Goal: Information Seeking & Learning: Learn about a topic

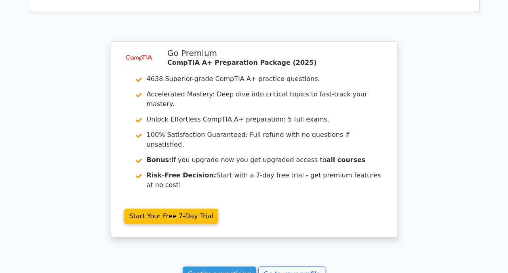
scroll to position [1303, 0]
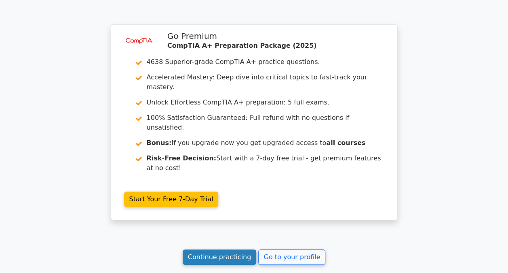
click at [227, 249] on link "Continue practicing" at bounding box center [220, 256] width 74 height 15
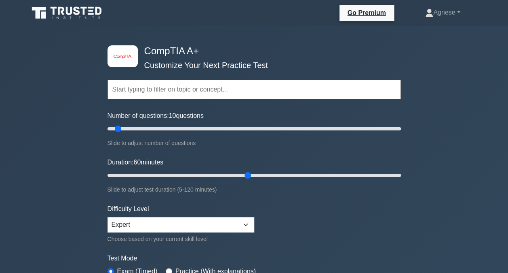
drag, startPoint x: 123, startPoint y: 174, endPoint x: 150, endPoint y: 176, distance: 26.7
type input "60"
click at [245, 180] on input "Duration: 60 minutes" at bounding box center [255, 175] width 294 height 10
drag, startPoint x: 116, startPoint y: 128, endPoint x: 147, endPoint y: 130, distance: 30.4
type input "30"
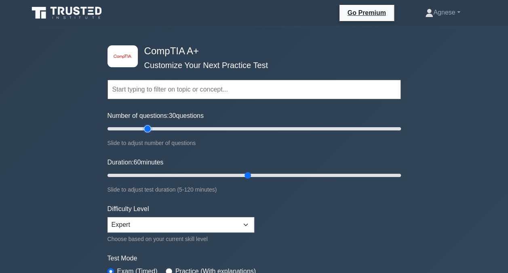
click at [147, 130] on input "Number of questions: 30 questions" at bounding box center [255, 129] width 294 height 10
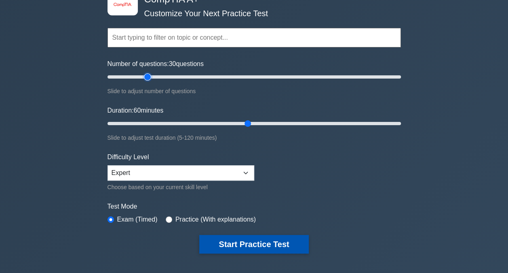
scroll to position [81, 0]
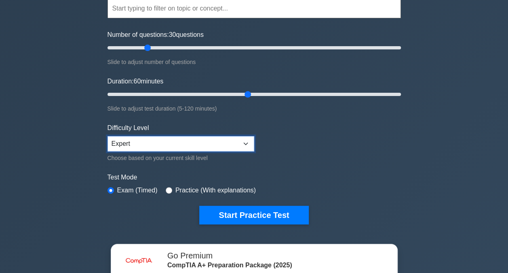
click at [167, 145] on select "Beginner Intermediate Expert" at bounding box center [181, 143] width 147 height 15
click at [108, 136] on select "Beginner Intermediate Expert" at bounding box center [181, 143] width 147 height 15
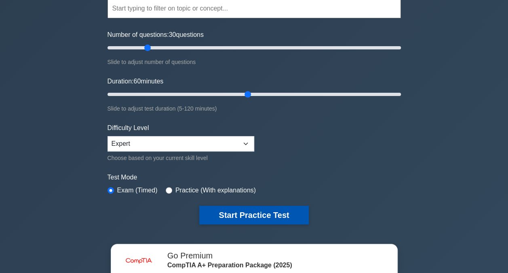
click at [270, 216] on button "Start Practice Test" at bounding box center [253, 214] width 109 height 19
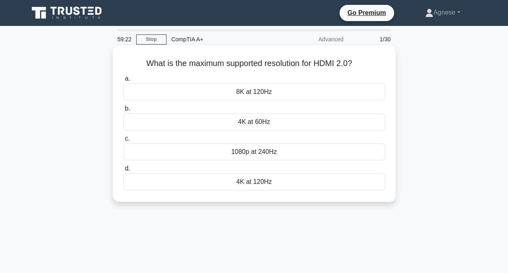
click at [257, 121] on div "4K at 60Hz" at bounding box center [254, 121] width 262 height 17
click at [123, 111] on input "b. 4K at 60Hz" at bounding box center [123, 108] width 0 height 5
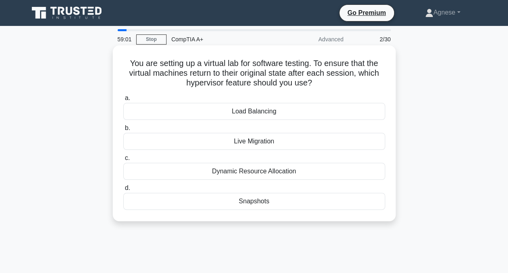
click at [260, 198] on div "Snapshots" at bounding box center [254, 201] width 262 height 17
click at [123, 191] on input "d. Snapshots" at bounding box center [123, 187] width 0 height 5
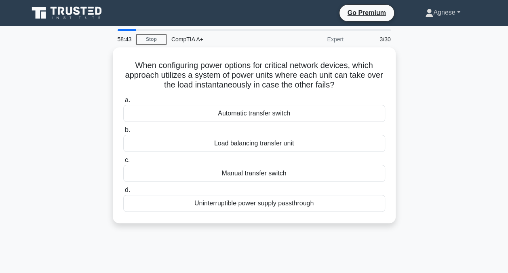
click at [459, 12] on link "Agnese" at bounding box center [443, 12] width 74 height 16
click at [455, 123] on div "When configuring power options for critical network devices, which approach uti…" at bounding box center [254, 139] width 461 height 185
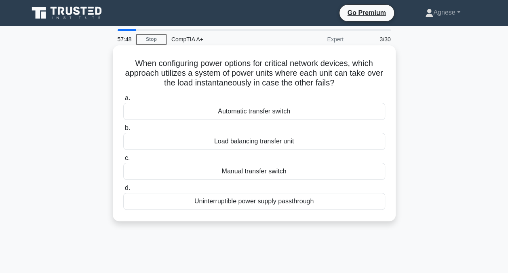
click at [279, 197] on div "Uninterruptible power supply passthrough" at bounding box center [254, 201] width 262 height 17
click at [123, 191] on input "d. Uninterruptible power supply passthrough" at bounding box center [123, 187] width 0 height 5
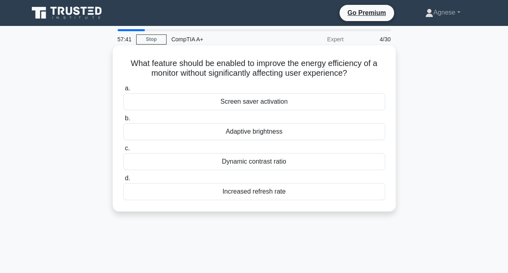
click at [267, 103] on div "Screen saver activation" at bounding box center [254, 101] width 262 height 17
click at [123, 91] on input "a. Screen saver activation" at bounding box center [123, 88] width 0 height 5
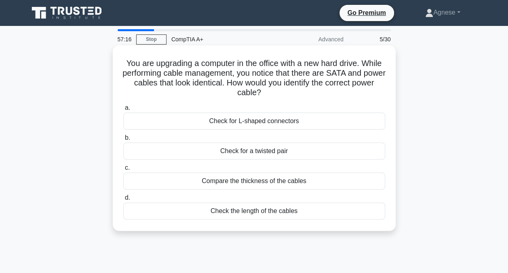
click at [270, 153] on div "Check for a twisted pair" at bounding box center [254, 150] width 262 height 17
click at [123, 140] on input "b. Check for a twisted pair" at bounding box center [123, 137] width 0 height 5
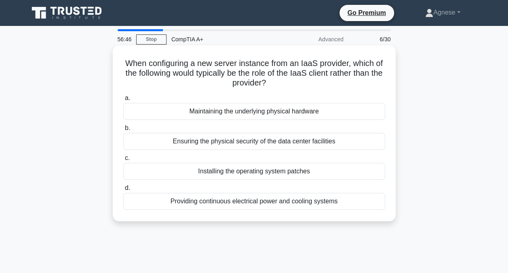
click at [330, 165] on div "Installing the operating system patches" at bounding box center [254, 171] width 262 height 17
click at [123, 161] on input "c. Installing the operating system patches" at bounding box center [123, 157] width 0 height 5
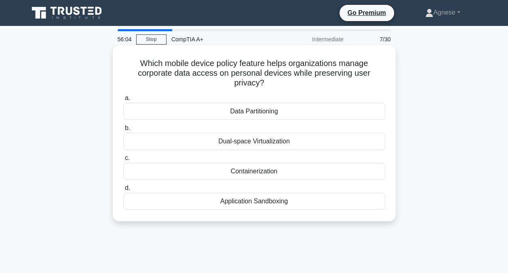
click at [299, 110] on div "Data Partitioning" at bounding box center [254, 111] width 262 height 17
click at [123, 101] on input "a. Data Partitioning" at bounding box center [123, 97] width 0 height 5
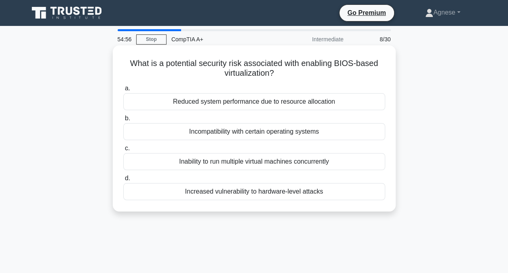
click at [330, 131] on div "Incompatibility with certain operating systems" at bounding box center [254, 131] width 262 height 17
click at [123, 121] on input "b. Incompatibility with certain operating systems" at bounding box center [123, 118] width 0 height 5
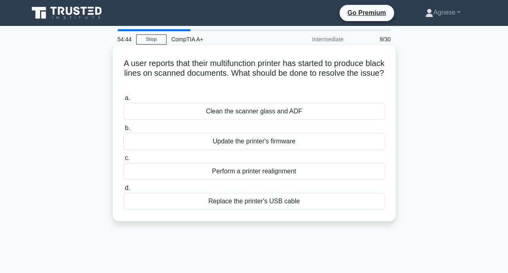
click at [279, 145] on div "Update the printer's firmware" at bounding box center [254, 141] width 262 height 17
click at [123, 131] on input "b. Update the printer's firmware" at bounding box center [123, 127] width 0 height 5
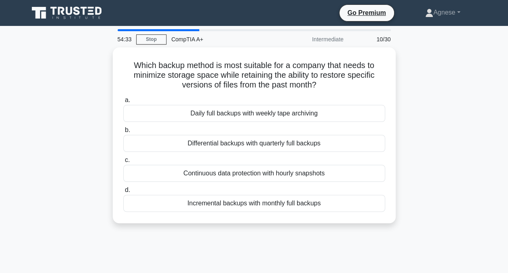
drag, startPoint x: 482, startPoint y: 147, endPoint x: 468, endPoint y: 160, distance: 19.8
click at [468, 160] on div "Which backup method is most suitable for a company that needs to minimize stora…" at bounding box center [254, 139] width 461 height 185
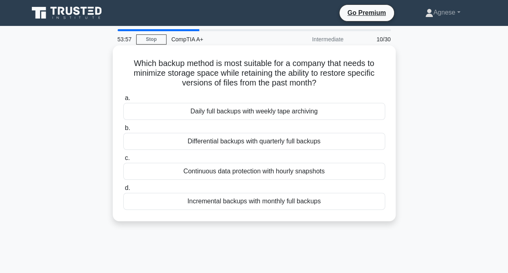
click at [279, 199] on div "Incremental backups with monthly full backups" at bounding box center [254, 201] width 262 height 17
click at [123, 191] on input "d. Incremental backups with monthly full backups" at bounding box center [123, 187] width 0 height 5
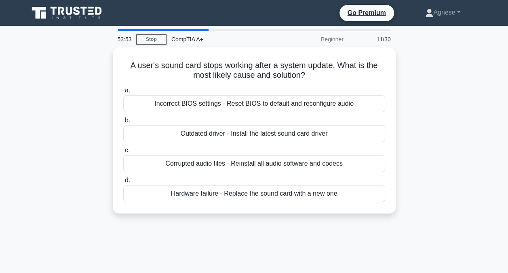
click at [459, 70] on div "A user's sound card stops working after a system update. What is the most likel…" at bounding box center [254, 135] width 461 height 176
click at [454, 13] on link "Agnese" at bounding box center [443, 12] width 74 height 16
click at [447, 91] on div "A user's sound card stops working after a system update. What is the most likel…" at bounding box center [254, 135] width 461 height 176
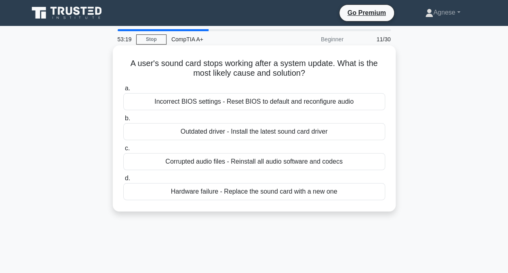
click at [248, 130] on div "Outdated driver - Install the latest sound card driver" at bounding box center [254, 131] width 262 height 17
click at [123, 121] on input "b. Outdated driver - Install the latest sound card driver" at bounding box center [123, 118] width 0 height 5
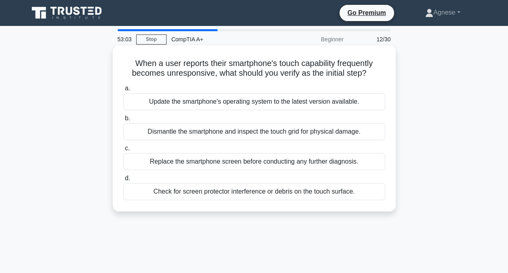
click at [257, 99] on div "Update the smartphone's operating system to the latest version available." at bounding box center [254, 101] width 262 height 17
click at [123, 91] on input "a. Update the smartphone's operating system to the latest version available." at bounding box center [123, 88] width 0 height 5
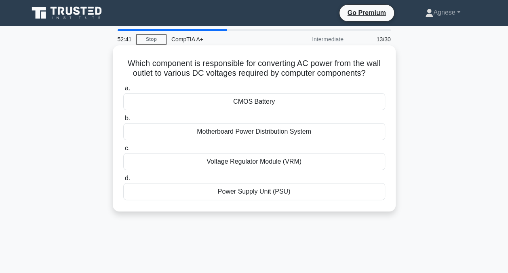
click at [323, 131] on div "Motherboard Power Distribution System" at bounding box center [254, 131] width 262 height 17
click at [123, 121] on input "b. Motherboard Power Distribution System" at bounding box center [123, 118] width 0 height 5
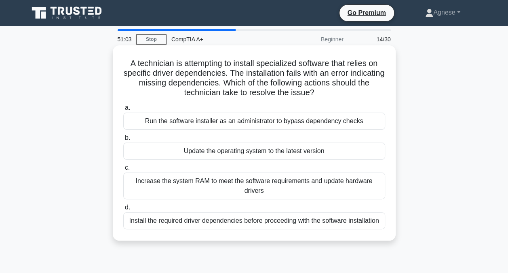
click at [349, 222] on div "Install the required driver dependencies before proceeding with the software in…" at bounding box center [254, 220] width 262 height 17
click at [123, 210] on input "d. Install the required driver dependencies before proceeding with the software…" at bounding box center [123, 207] width 0 height 5
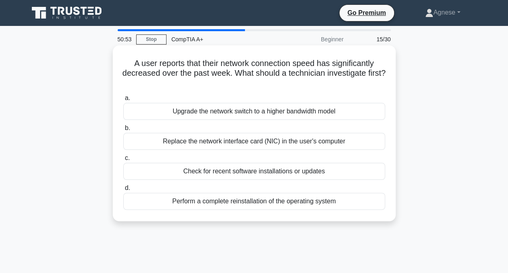
click at [313, 172] on div "Check for recent software installations or updates" at bounding box center [254, 171] width 262 height 17
click at [123, 161] on input "c. Check for recent software installations or updates" at bounding box center [123, 157] width 0 height 5
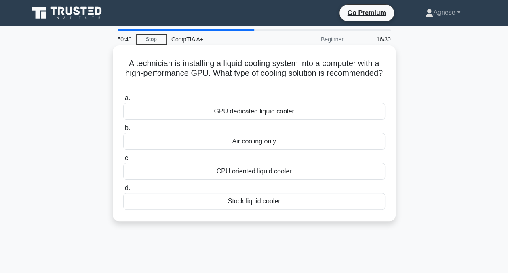
click at [268, 113] on div "GPU dedicated liquid cooler" at bounding box center [254, 111] width 262 height 17
click at [123, 101] on input "a. GPU dedicated liquid cooler" at bounding box center [123, 97] width 0 height 5
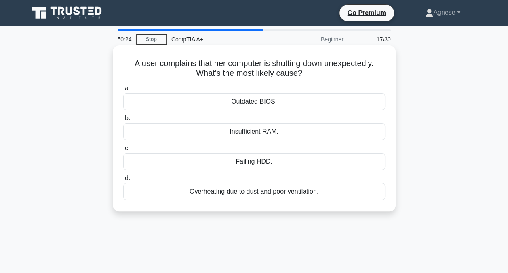
click at [277, 100] on div "Outdated BIOS." at bounding box center [254, 101] width 262 height 17
click at [123, 91] on input "a. Outdated BIOS." at bounding box center [123, 88] width 0 height 5
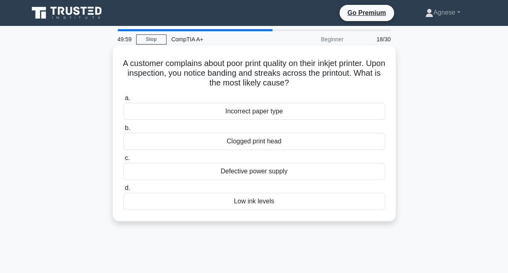
click at [307, 143] on div "Clogged print head" at bounding box center [254, 141] width 262 height 17
click at [123, 131] on input "b. Clogged print head" at bounding box center [123, 127] width 0 height 5
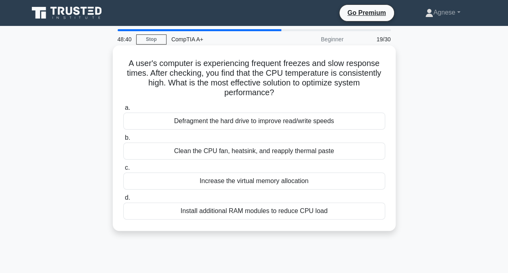
click at [240, 211] on div "Install additional RAM modules to reduce CPU load" at bounding box center [254, 210] width 262 height 17
click at [123, 200] on input "d. Install additional RAM modules to reduce CPU load" at bounding box center [123, 197] width 0 height 5
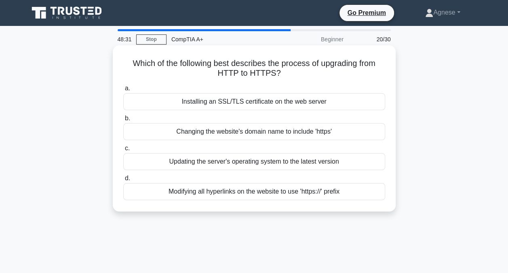
click at [265, 103] on div "Installing an SSL/TLS certificate on the web server" at bounding box center [254, 101] width 262 height 17
click at [123, 91] on input "a. Installing an SSL/TLS certificate on the web server" at bounding box center [123, 88] width 0 height 5
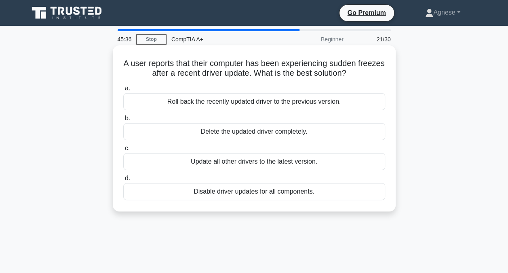
click at [319, 165] on div "Update all other drivers to the latest version." at bounding box center [254, 161] width 262 height 17
click at [123, 151] on input "c. Update all other drivers to the latest version." at bounding box center [123, 148] width 0 height 5
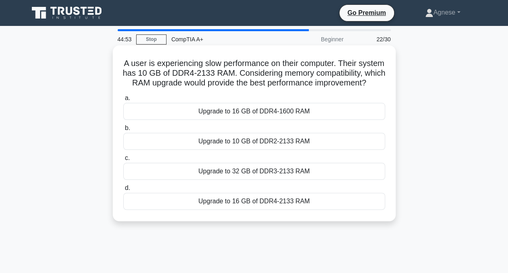
click at [263, 209] on div "Upgrade to 16 GB of DDR4-2133 RAM" at bounding box center [254, 201] width 262 height 17
drag, startPoint x: 263, startPoint y: 209, endPoint x: 337, endPoint y: 218, distance: 74.1
click at [337, 210] on div "Upgrade to 16 GB of DDR4-2133 RAM" at bounding box center [254, 201] width 262 height 17
click at [123, 191] on input "d. Upgrade to 16 GB of DDR4-2133 RAM" at bounding box center [123, 187] width 0 height 5
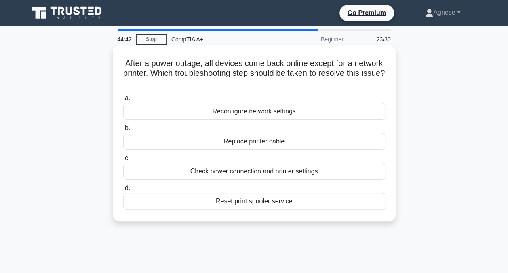
click at [244, 111] on div "Reconfigure network settings" at bounding box center [254, 111] width 262 height 17
click at [123, 101] on input "a. Reconfigure network settings" at bounding box center [123, 97] width 0 height 5
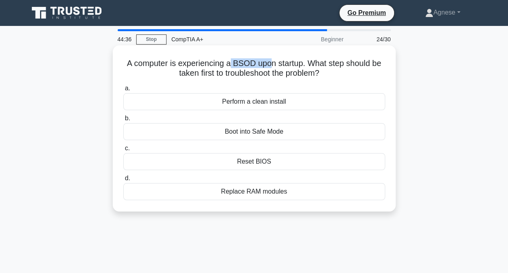
drag, startPoint x: 231, startPoint y: 62, endPoint x: 270, endPoint y: 63, distance: 38.8
click at [270, 63] on h5 "A computer is experiencing a BSOD upon startup. What step should be taken first…" at bounding box center [255, 68] width 264 height 20
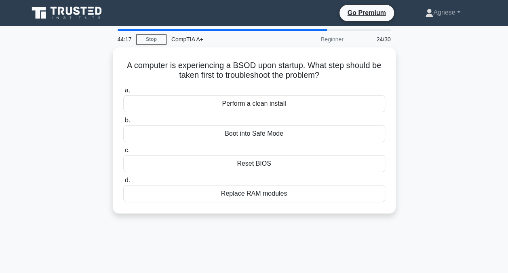
click at [441, 123] on div "A computer is experiencing a BSOD upon startup. What step should be taken first…" at bounding box center [254, 135] width 461 height 176
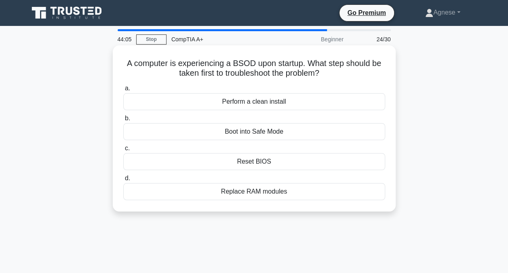
click at [308, 132] on div "Boot into Safe Mode" at bounding box center [254, 131] width 262 height 17
click at [123, 121] on input "b. Boot into Safe Mode" at bounding box center [123, 118] width 0 height 5
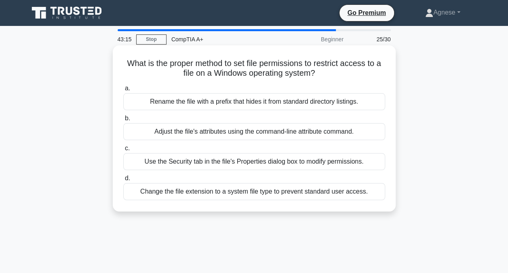
click at [225, 164] on div "Use the Security tab in the file's Properties dialog box to modify permissions." at bounding box center [254, 161] width 262 height 17
click at [123, 151] on input "c. Use the Security tab in the file's Properties dialog box to modify permissio…" at bounding box center [123, 148] width 0 height 5
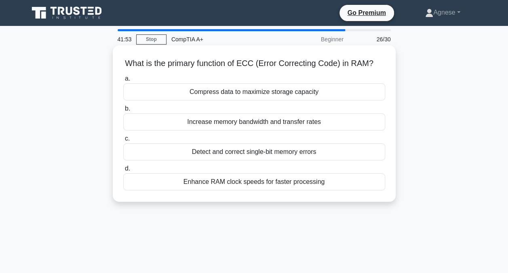
click at [326, 154] on div "Detect and correct single-bit memory errors" at bounding box center [254, 151] width 262 height 17
click at [123, 141] on input "c. Detect and correct single-bit memory errors" at bounding box center [123, 138] width 0 height 5
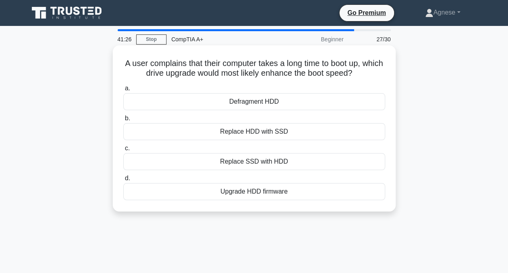
drag, startPoint x: 370, startPoint y: 69, endPoint x: 118, endPoint y: 59, distance: 251.8
click at [118, 59] on div "A user complains that their computer takes a long time to boot up, which drive …" at bounding box center [254, 128] width 277 height 159
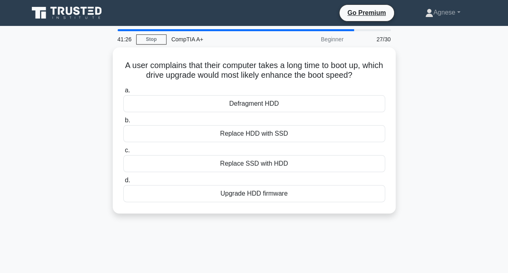
copy h5 "A user complains that their computer takes a long time to boot up, which drive …"
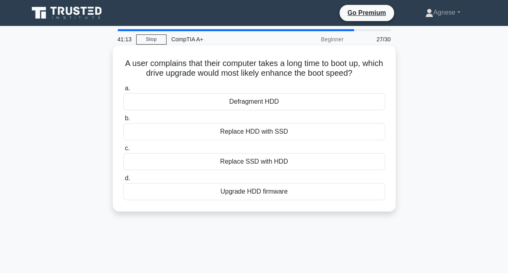
click at [315, 137] on div "Replace HDD with SSD" at bounding box center [254, 131] width 262 height 17
click at [123, 121] on input "b. Replace HDD with SSD" at bounding box center [123, 118] width 0 height 5
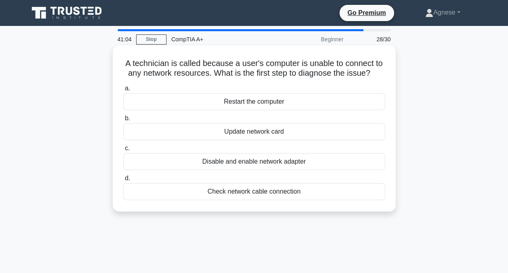
click at [273, 189] on div "Check network cable connection" at bounding box center [254, 191] width 262 height 17
click at [123, 181] on input "d. Check network cable connection" at bounding box center [123, 178] width 0 height 5
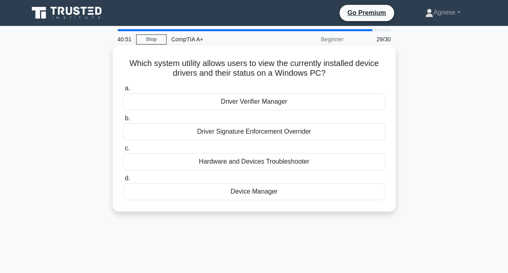
click at [252, 195] on div "Device Manager" at bounding box center [254, 191] width 262 height 17
click at [123, 181] on input "d. Device Manager" at bounding box center [123, 178] width 0 height 5
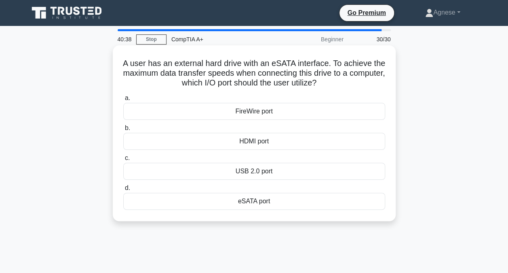
click at [270, 198] on div "eSATA port" at bounding box center [254, 201] width 262 height 17
click at [123, 191] on input "d. eSATA port" at bounding box center [123, 187] width 0 height 5
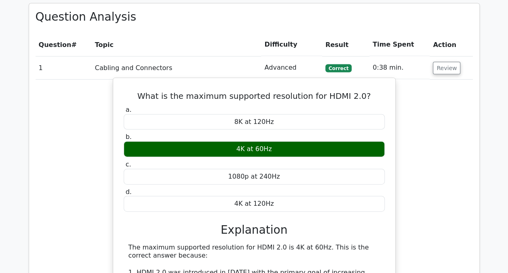
scroll to position [809, 0]
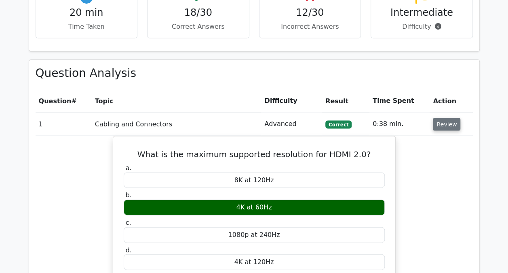
click at [444, 118] on button "Review" at bounding box center [447, 124] width 28 height 13
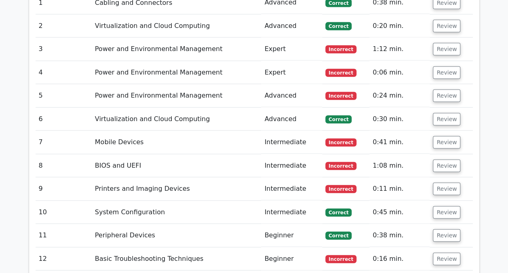
scroll to position [849, 0]
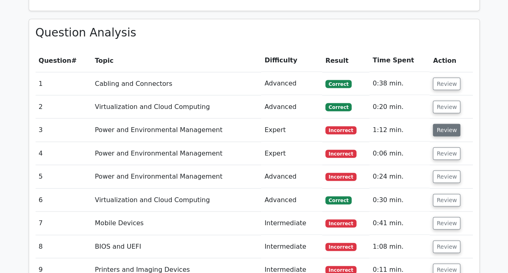
click at [450, 124] on button "Review" at bounding box center [447, 130] width 28 height 13
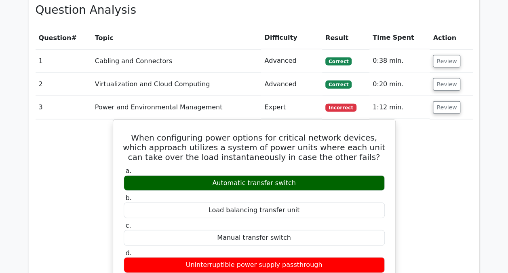
scroll to position [890, 0]
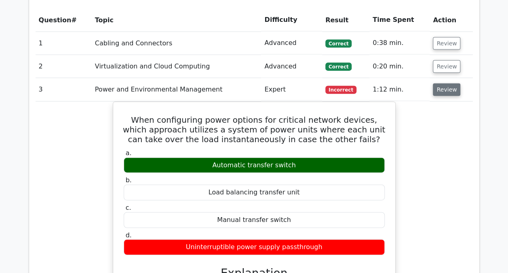
click at [444, 83] on button "Review" at bounding box center [447, 89] width 28 height 13
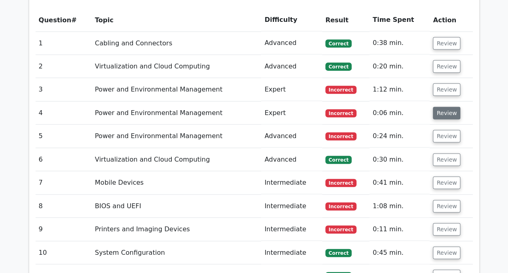
click at [438, 107] on button "Review" at bounding box center [447, 113] width 28 height 13
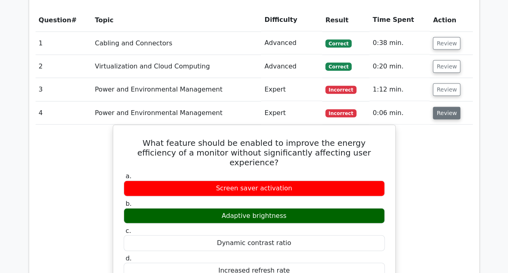
click at [438, 107] on button "Review" at bounding box center [447, 113] width 28 height 13
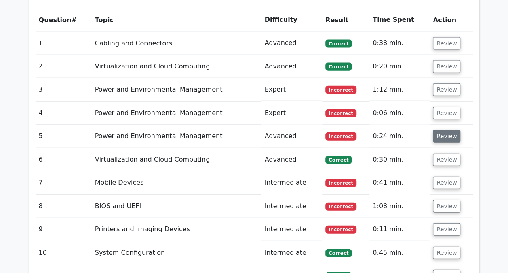
click at [443, 130] on button "Review" at bounding box center [447, 136] width 28 height 13
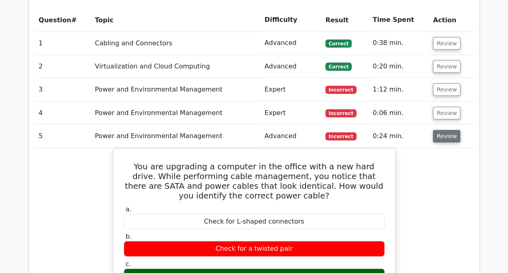
scroll to position [930, 0]
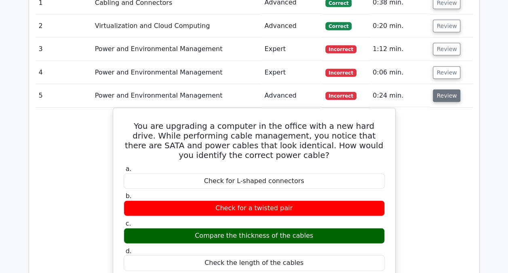
click at [443, 89] on button "Review" at bounding box center [447, 95] width 28 height 13
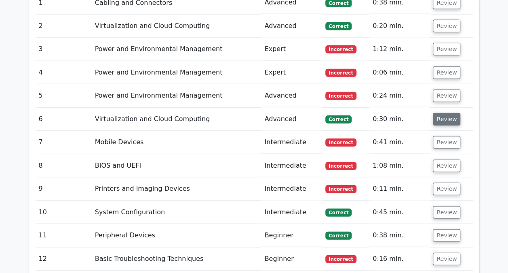
click at [442, 113] on button "Review" at bounding box center [447, 119] width 28 height 13
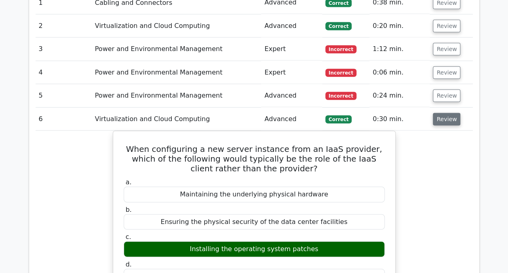
click at [442, 113] on button "Review" at bounding box center [447, 119] width 28 height 13
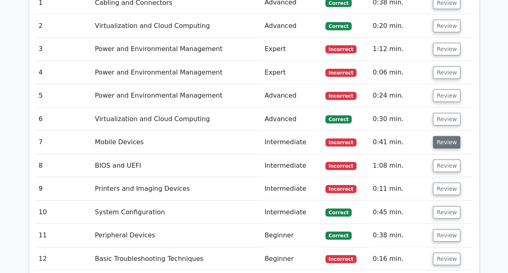
click at [441, 136] on button "Review" at bounding box center [447, 142] width 28 height 13
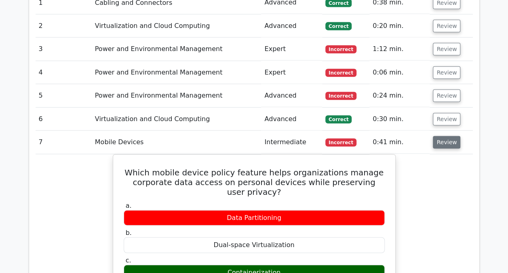
click at [440, 136] on button "Review" at bounding box center [447, 142] width 28 height 13
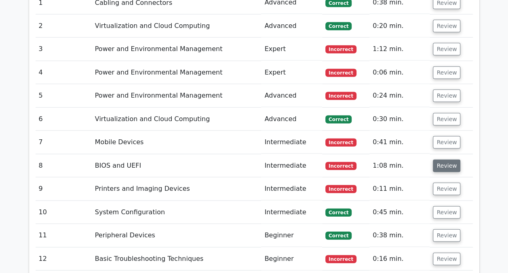
click at [443, 159] on button "Review" at bounding box center [447, 165] width 28 height 13
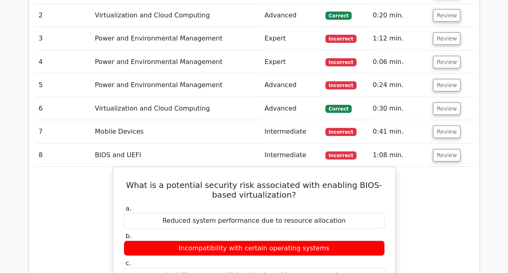
scroll to position [971, 0]
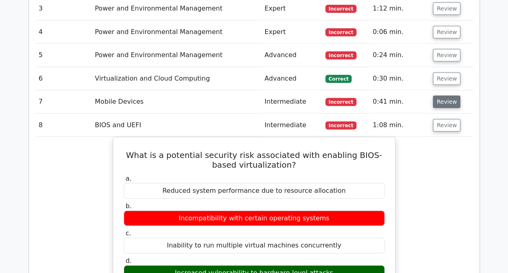
click at [452, 95] on button "Review" at bounding box center [447, 101] width 28 height 13
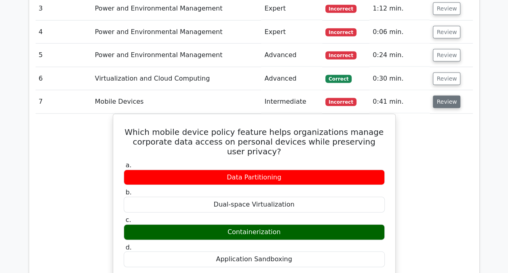
click at [445, 95] on button "Review" at bounding box center [447, 101] width 28 height 13
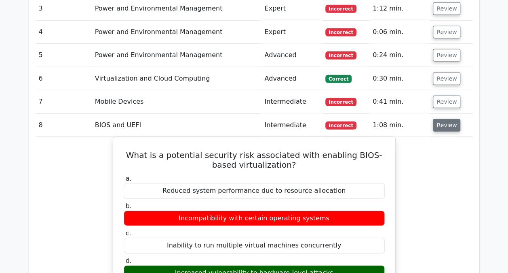
click at [443, 119] on button "Review" at bounding box center [447, 125] width 28 height 13
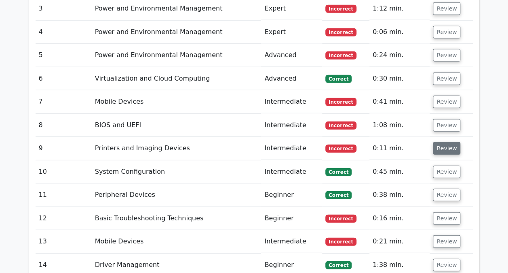
click at [444, 142] on button "Review" at bounding box center [447, 148] width 28 height 13
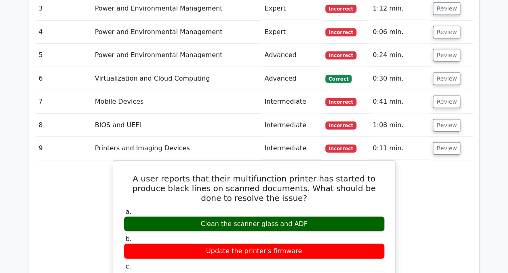
scroll to position [1011, 0]
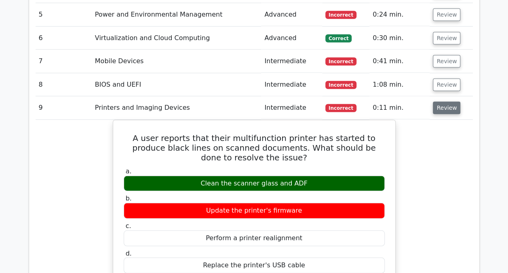
click at [446, 102] on button "Review" at bounding box center [447, 108] width 28 height 13
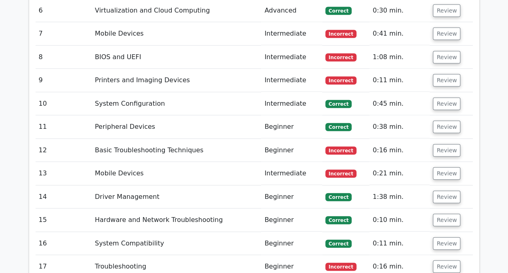
scroll to position [1052, 0]
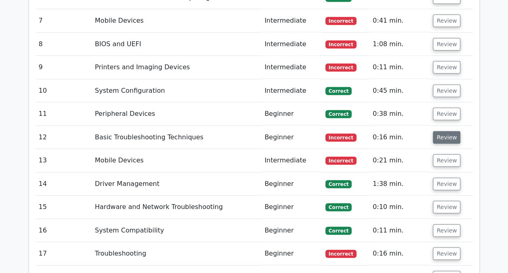
click at [444, 131] on button "Review" at bounding box center [447, 137] width 28 height 13
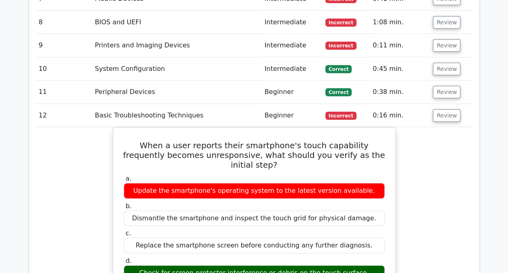
scroll to position [1092, 0]
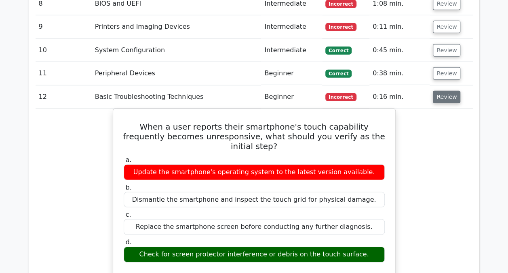
click at [450, 91] on button "Review" at bounding box center [447, 97] width 28 height 13
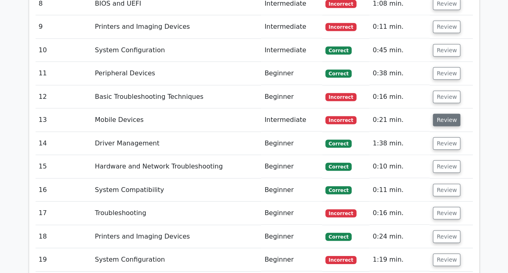
click at [448, 114] on button "Review" at bounding box center [447, 120] width 28 height 13
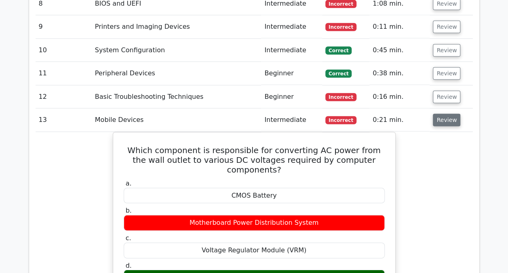
click at [448, 114] on button "Review" at bounding box center [447, 120] width 28 height 13
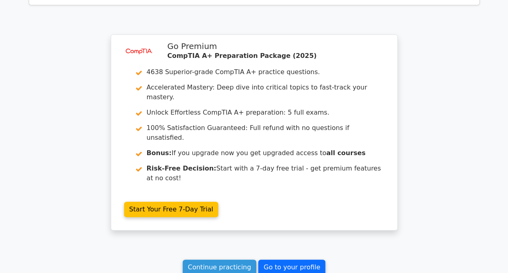
scroll to position [1679, 0]
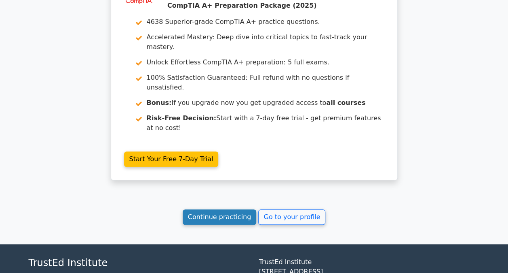
click at [220, 209] on link "Continue practicing" at bounding box center [220, 216] width 74 height 15
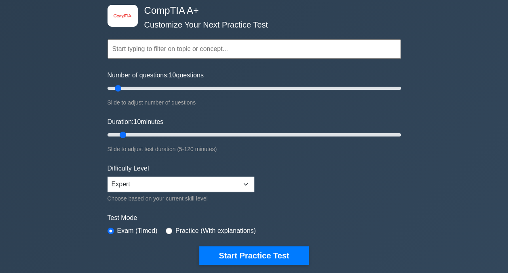
scroll to position [162, 0]
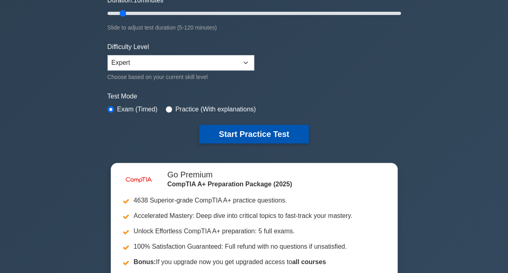
click at [262, 133] on button "Start Practice Test" at bounding box center [253, 134] width 109 height 19
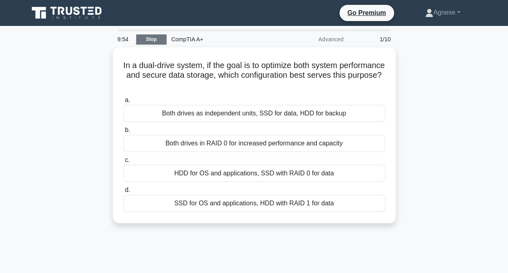
click at [161, 39] on link "Stop" at bounding box center [151, 39] width 30 height 10
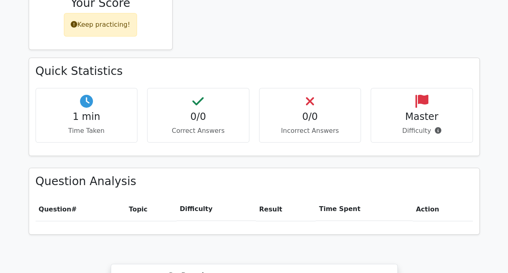
scroll to position [404, 0]
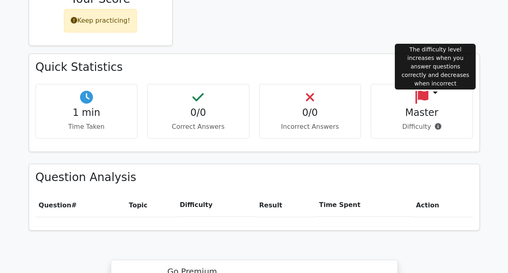
click at [436, 123] on icon at bounding box center [438, 126] width 6 height 6
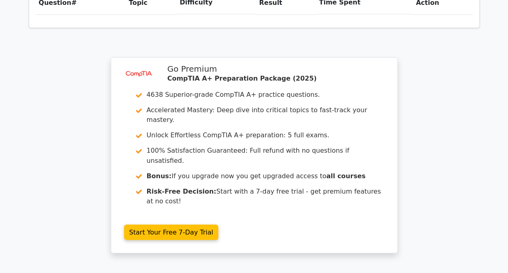
scroll to position [685, 0]
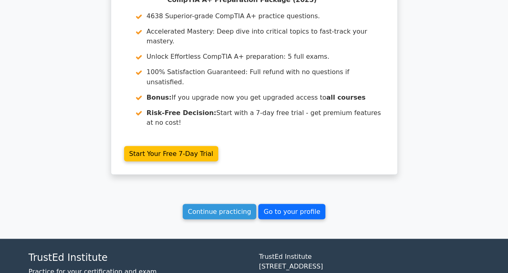
click at [293, 203] on link "Go to your profile" at bounding box center [291, 210] width 67 height 15
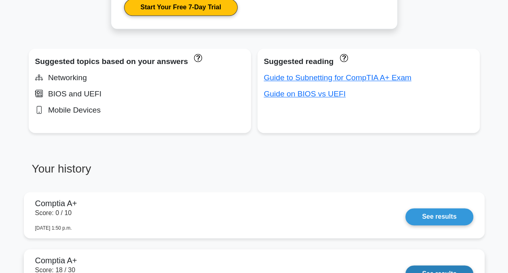
scroll to position [404, 0]
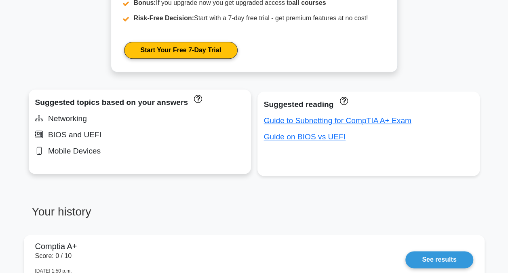
click at [197, 98] on div "Suggested topics based on your answers" at bounding box center [140, 102] width 210 height 13
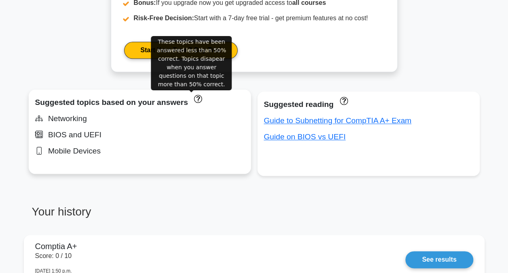
click at [195, 99] on icon "These topics have been answered less than 50% correct. Topics disapear when you…" at bounding box center [199, 99] width 8 height 8
